Goal: Navigation & Orientation: Find specific page/section

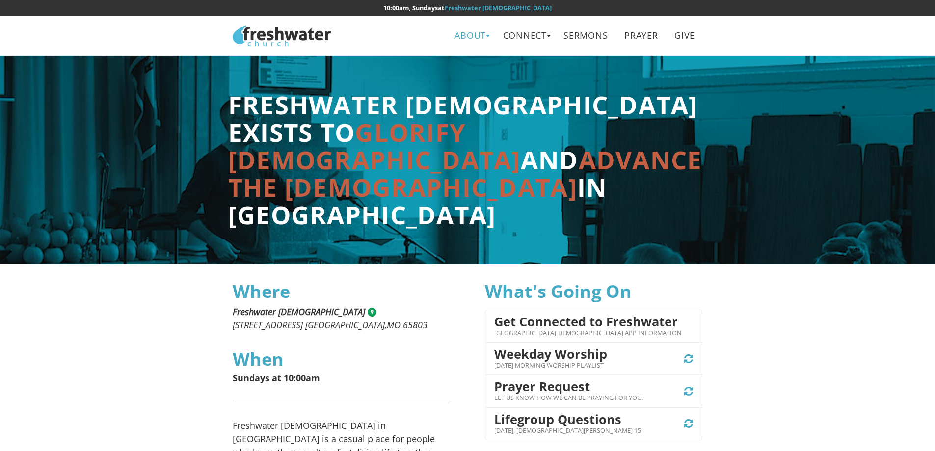
click at [480, 38] on link "About" at bounding box center [470, 36] width 46 height 22
click at [455, 75] on link "Leadership" at bounding box center [474, 78] width 78 height 20
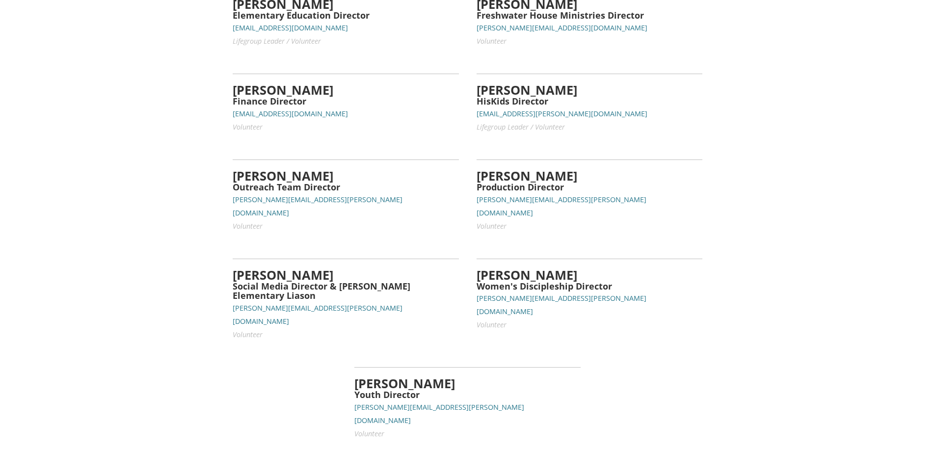
scroll to position [600, 0]
